Goal: Transaction & Acquisition: Subscribe to service/newsletter

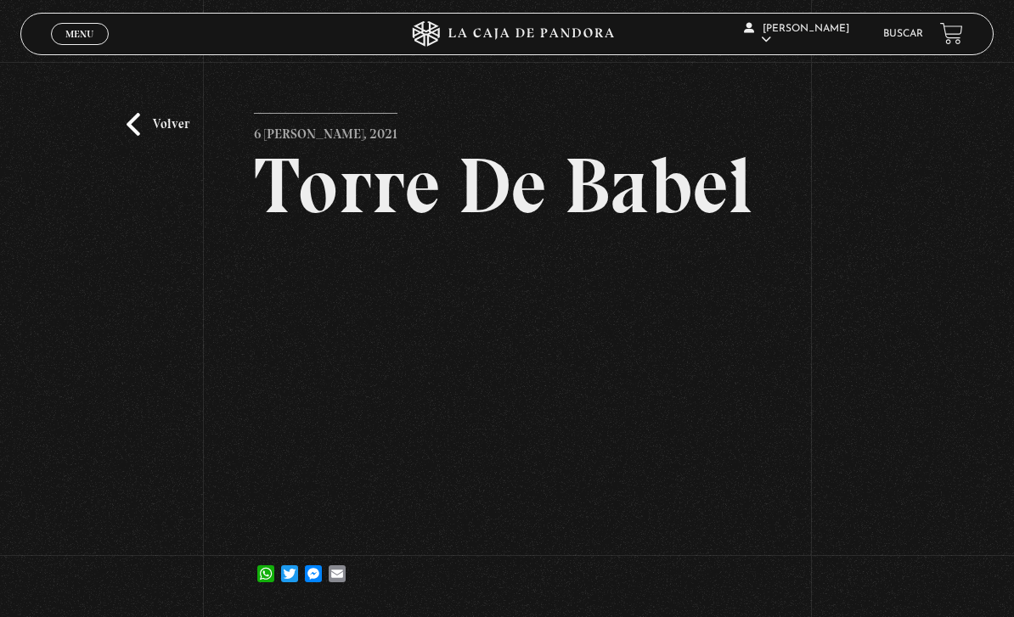
scroll to position [8, 0]
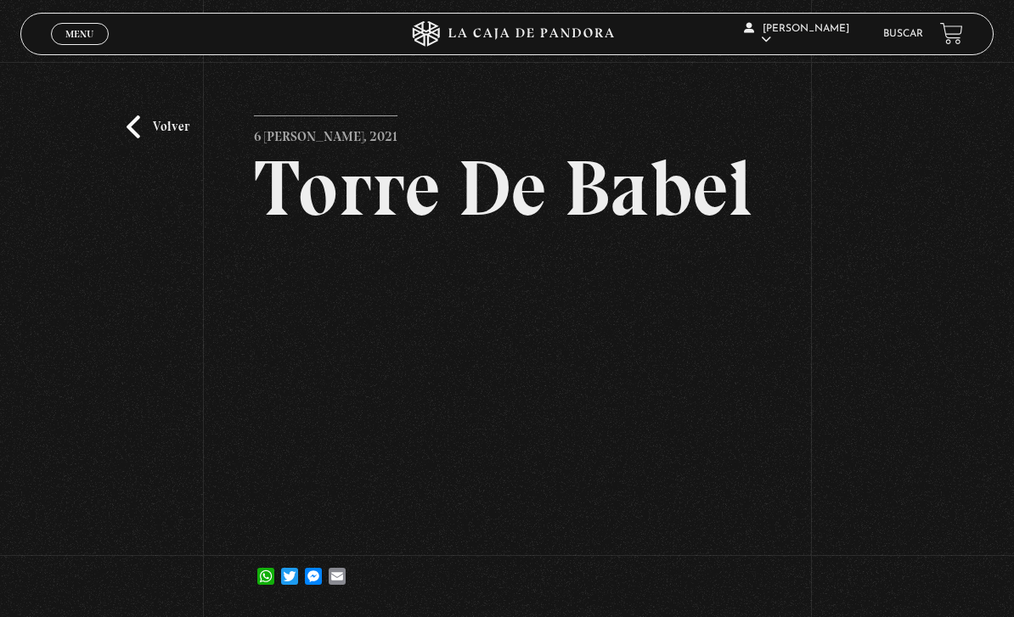
click at [162, 138] on link "Volver" at bounding box center [158, 126] width 63 height 23
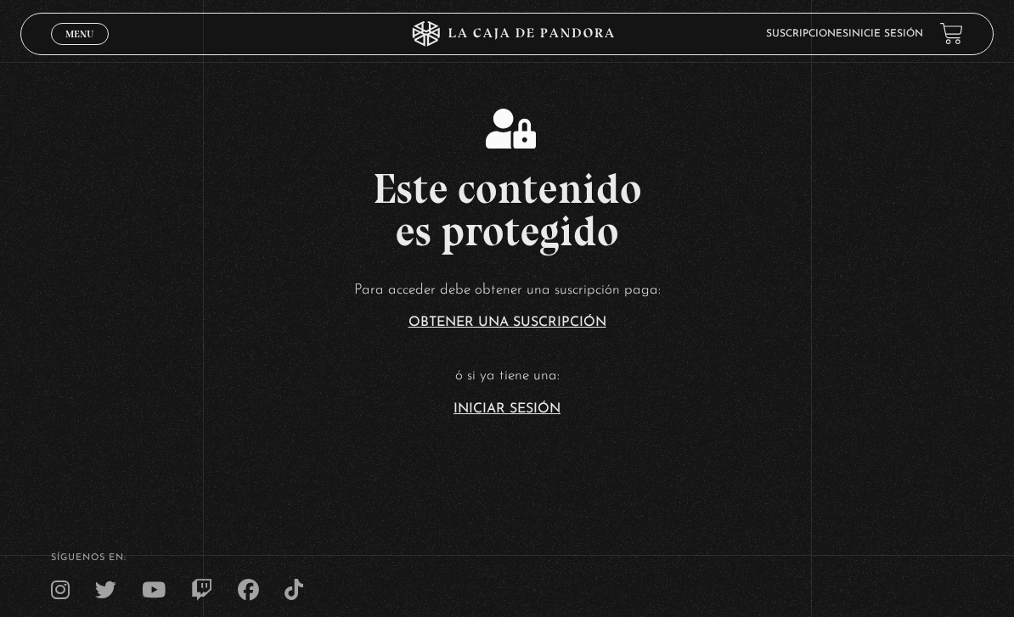
click at [500, 416] on link "Iniciar Sesión" at bounding box center [506, 409] width 107 height 14
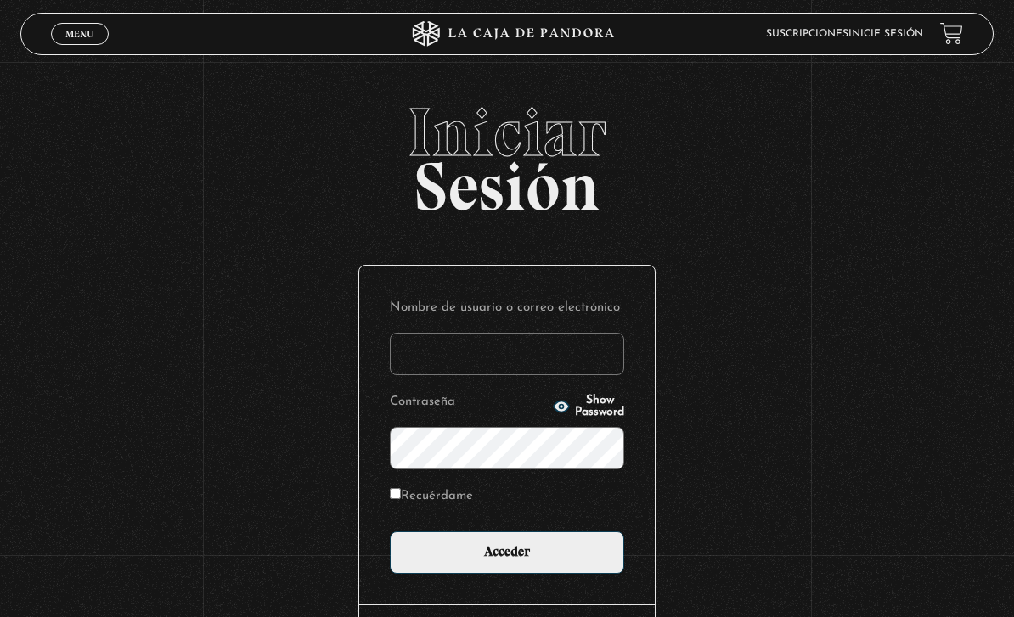
type input "Analiz22"
click at [507, 561] on input "Acceder" at bounding box center [507, 552] width 234 height 42
click at [503, 564] on input "Acceder" at bounding box center [507, 552] width 234 height 42
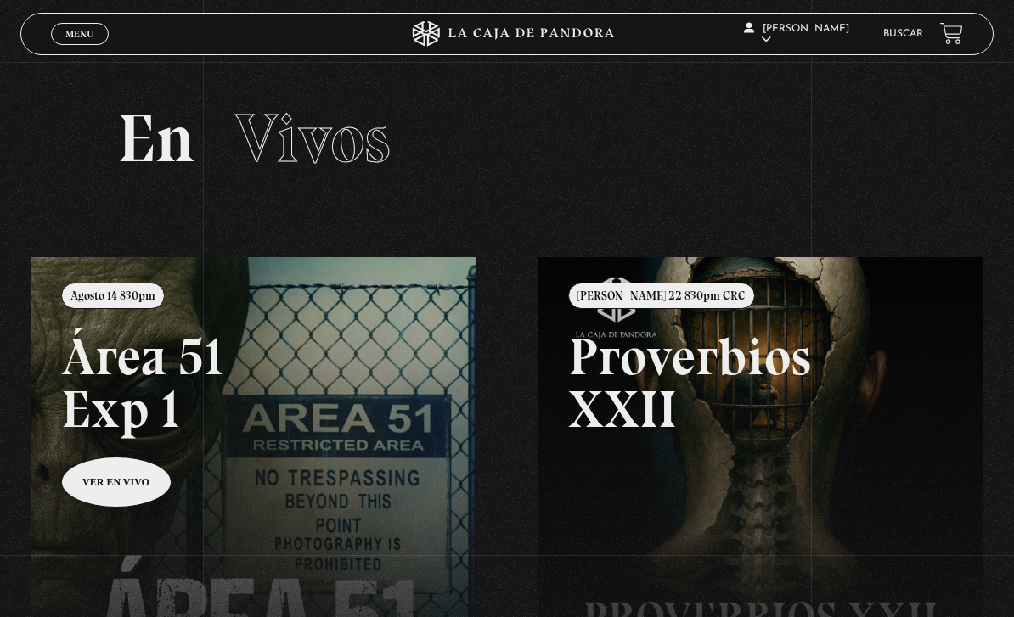
click at [86, 37] on span "Menu" at bounding box center [79, 34] width 28 height 10
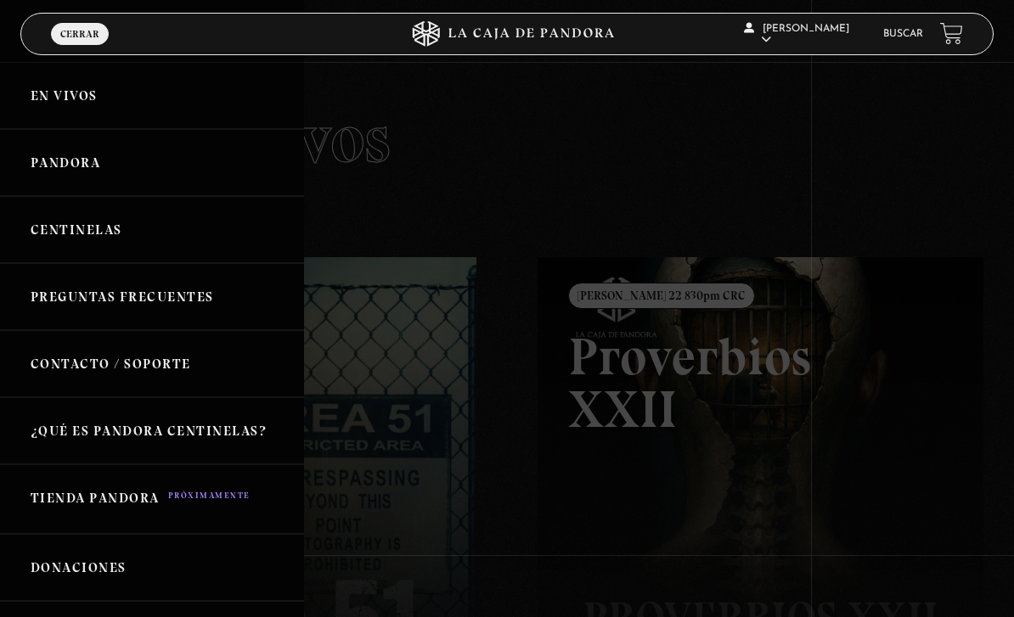
click at [146, 226] on link "Centinelas" at bounding box center [152, 229] width 304 height 67
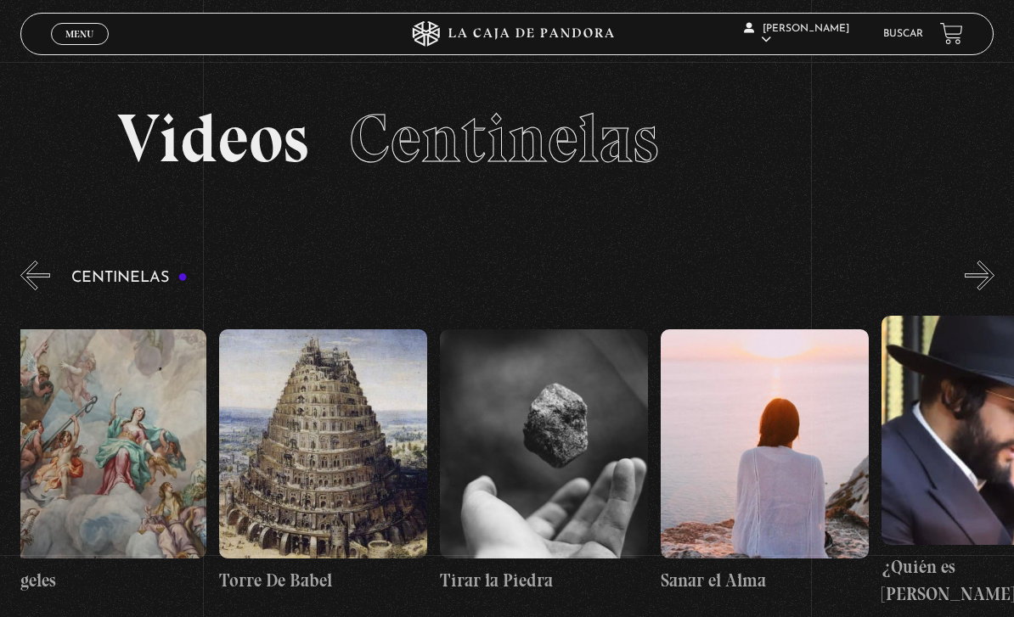
scroll to position [0, 22990]
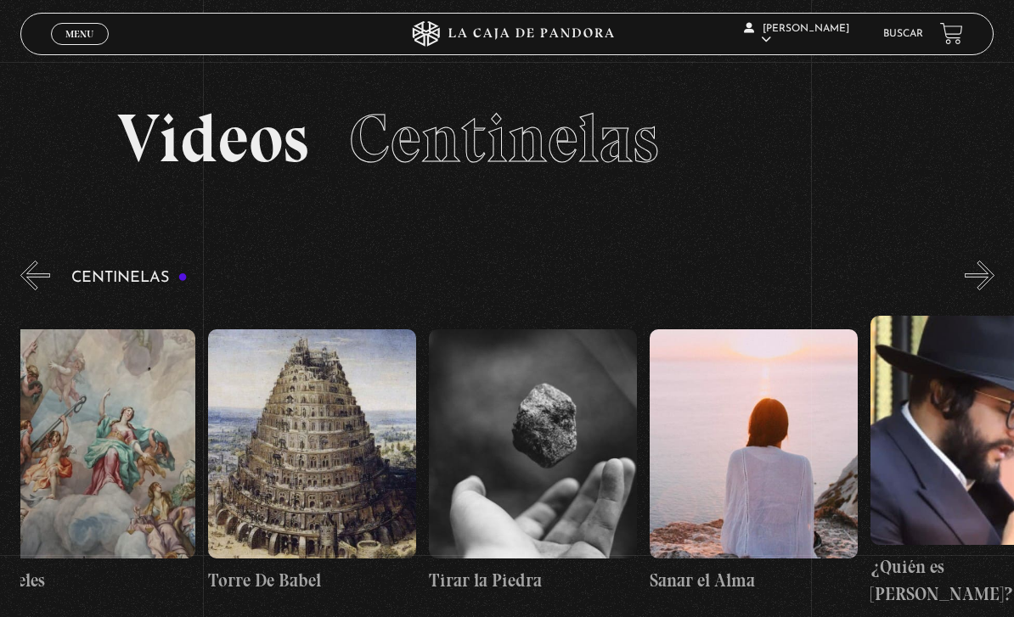
click at [327, 467] on figure at bounding box center [312, 443] width 208 height 229
